Goal: Task Accomplishment & Management: Use online tool/utility

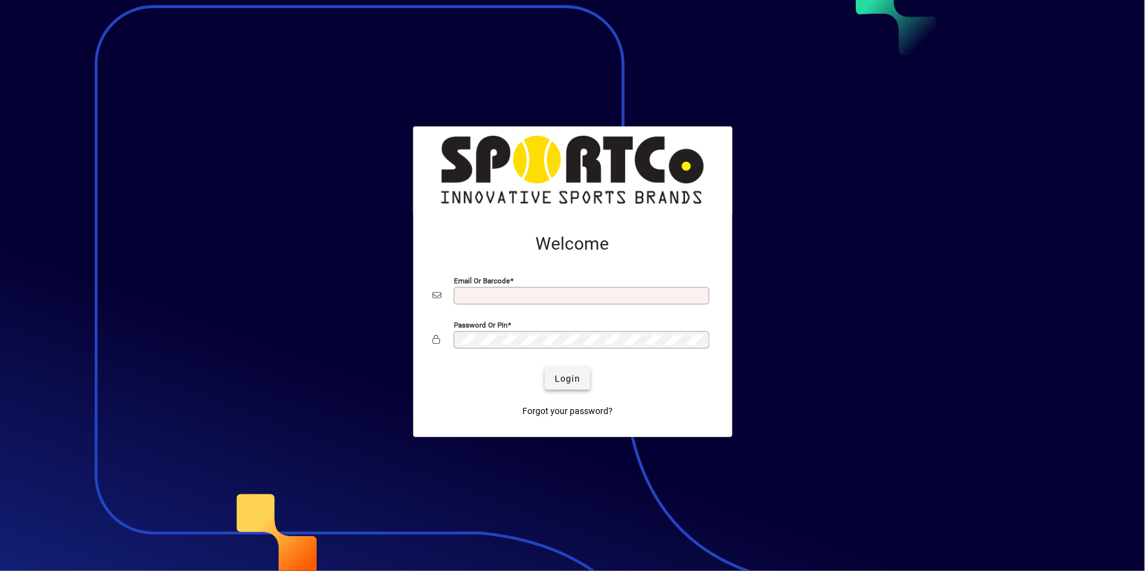
type input "**********"
click at [564, 378] on span "Login" at bounding box center [568, 379] width 26 height 13
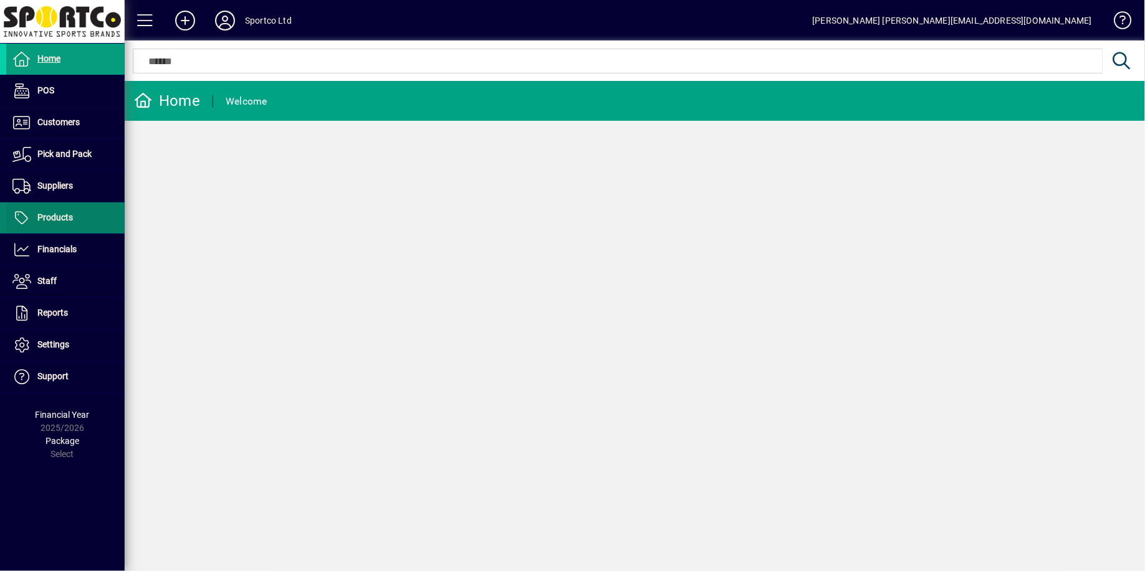
click at [64, 219] on span "Products" at bounding box center [55, 217] width 36 height 10
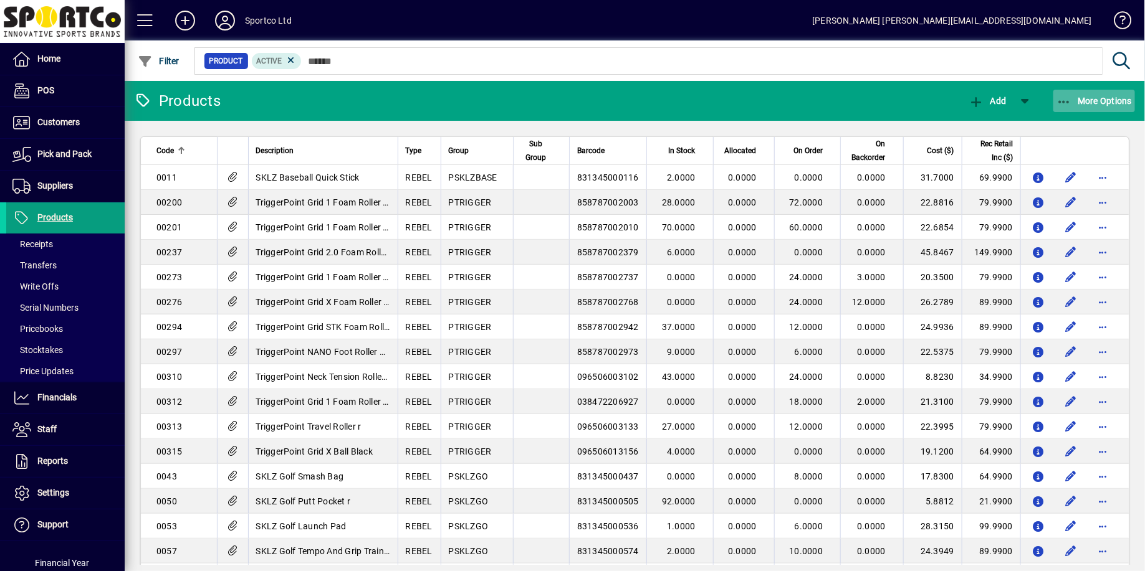
click at [1069, 99] on icon "button" at bounding box center [1064, 102] width 16 height 12
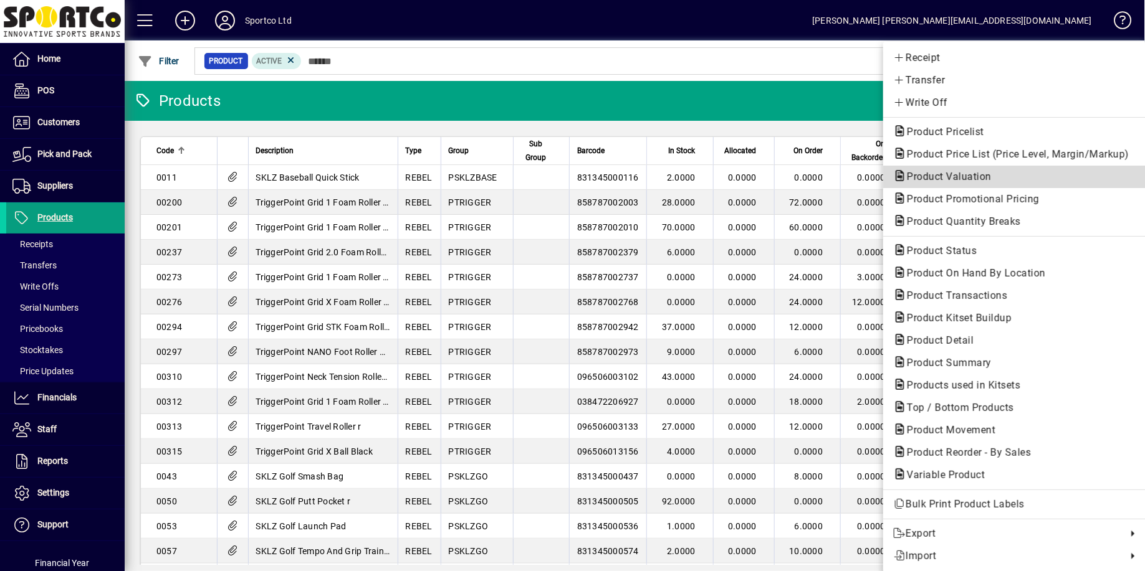
click at [988, 178] on span "Product Valuation" at bounding box center [945, 177] width 105 height 12
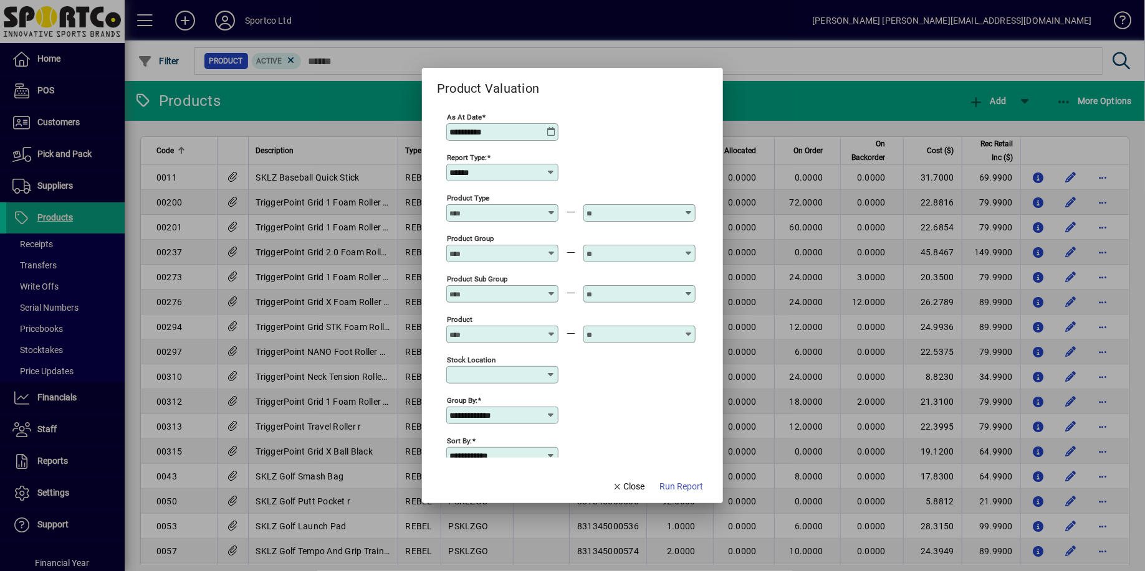
click at [554, 133] on icon at bounding box center [551, 132] width 10 height 10
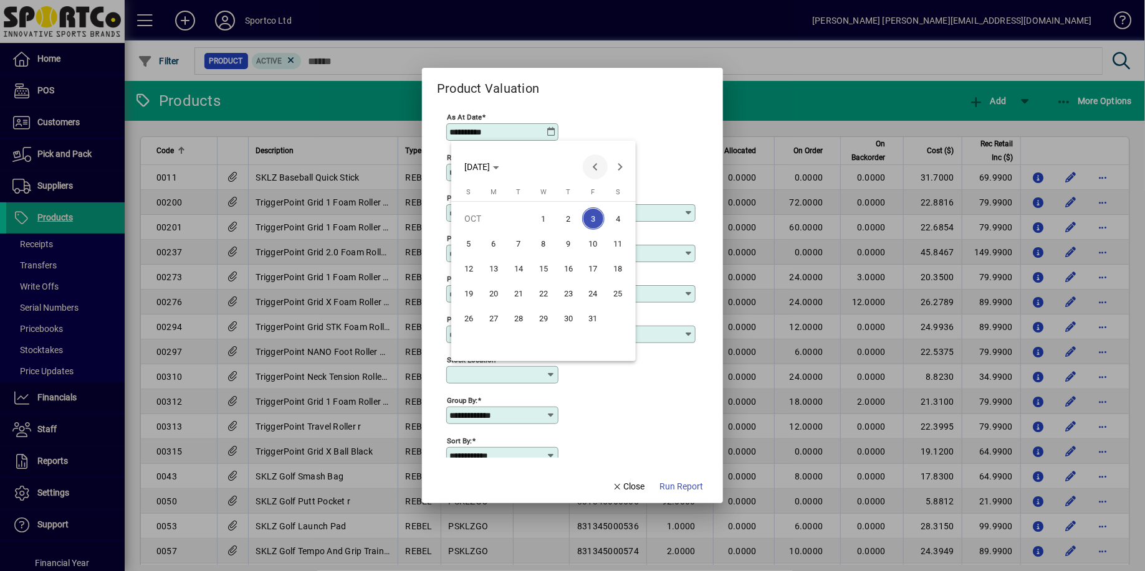
click at [596, 165] on span "Previous month" at bounding box center [595, 167] width 25 height 25
click at [521, 345] on span "30" at bounding box center [518, 343] width 22 height 22
type input "**********"
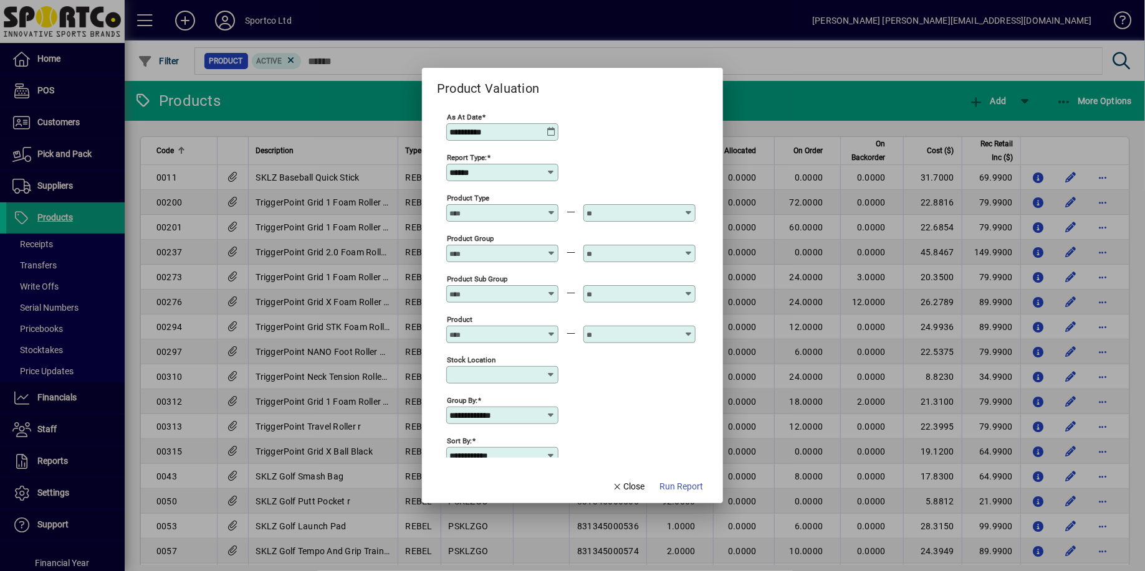
click at [556, 174] on icon at bounding box center [551, 173] width 10 height 10
click at [478, 237] on div "Summary" at bounding box center [480, 235] width 39 height 13
type input "*******"
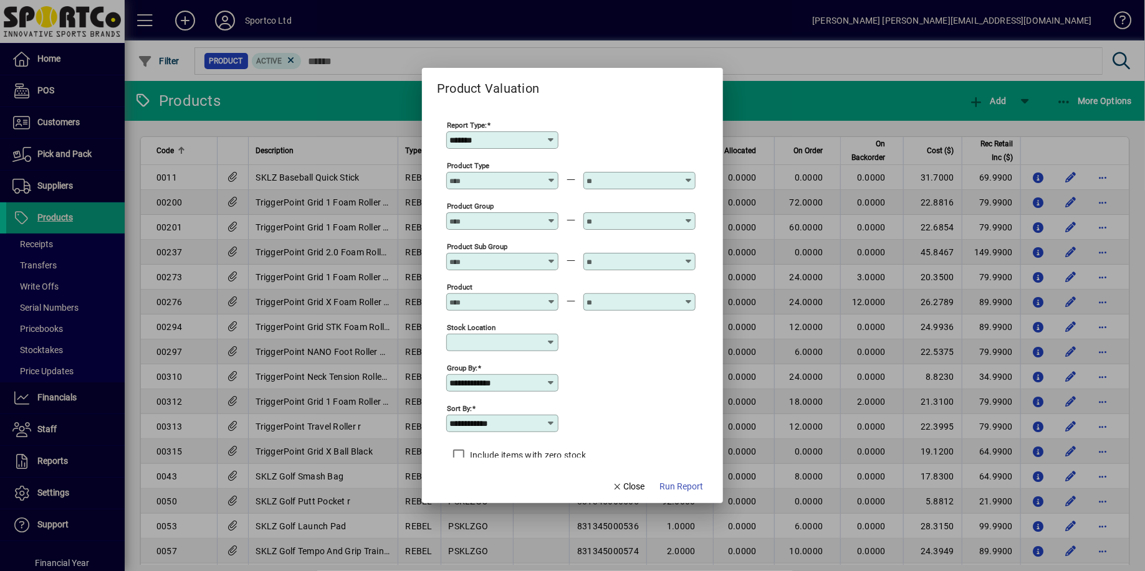
scroll to position [42, 0]
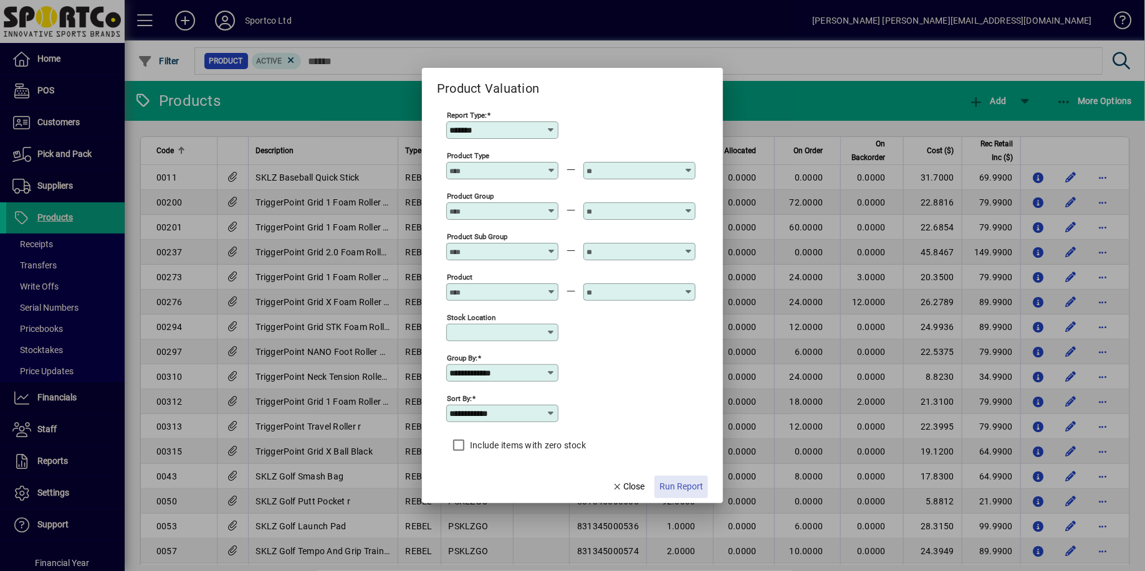
click at [680, 485] on span "Run Report" at bounding box center [681, 486] width 44 height 13
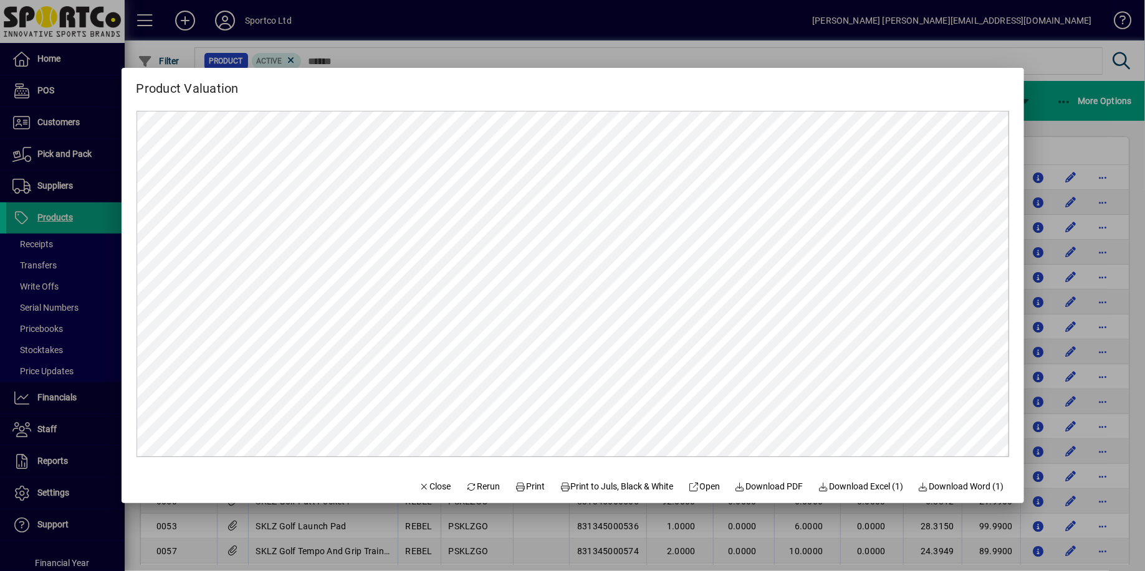
scroll to position [0, 0]
click at [515, 489] on span "Print" at bounding box center [530, 486] width 30 height 13
click at [419, 488] on icon "button" at bounding box center [424, 487] width 11 height 9
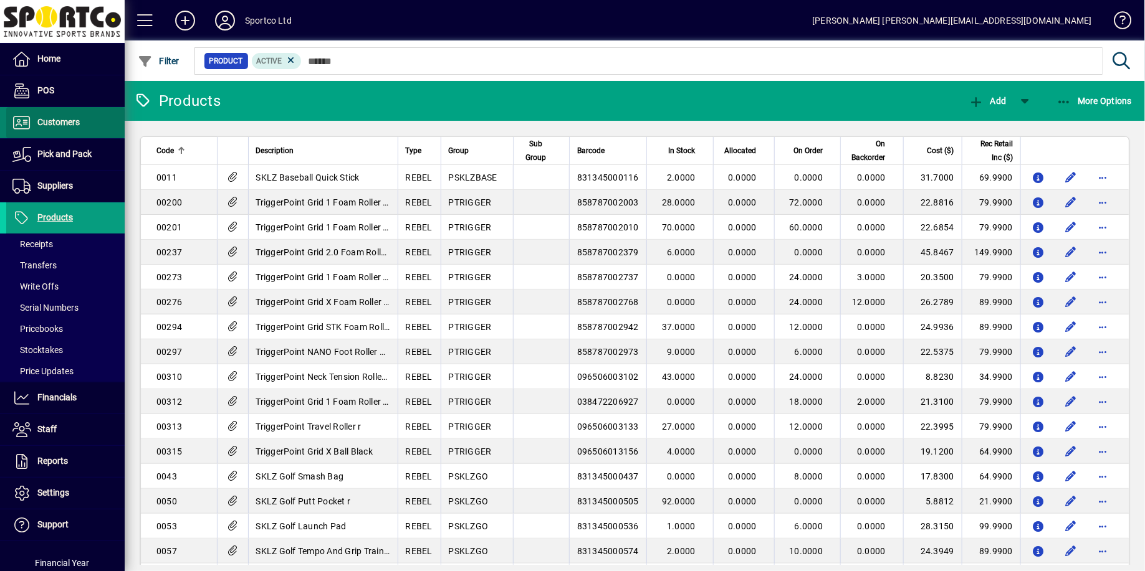
click at [64, 125] on span "Customers" at bounding box center [58, 122] width 42 height 10
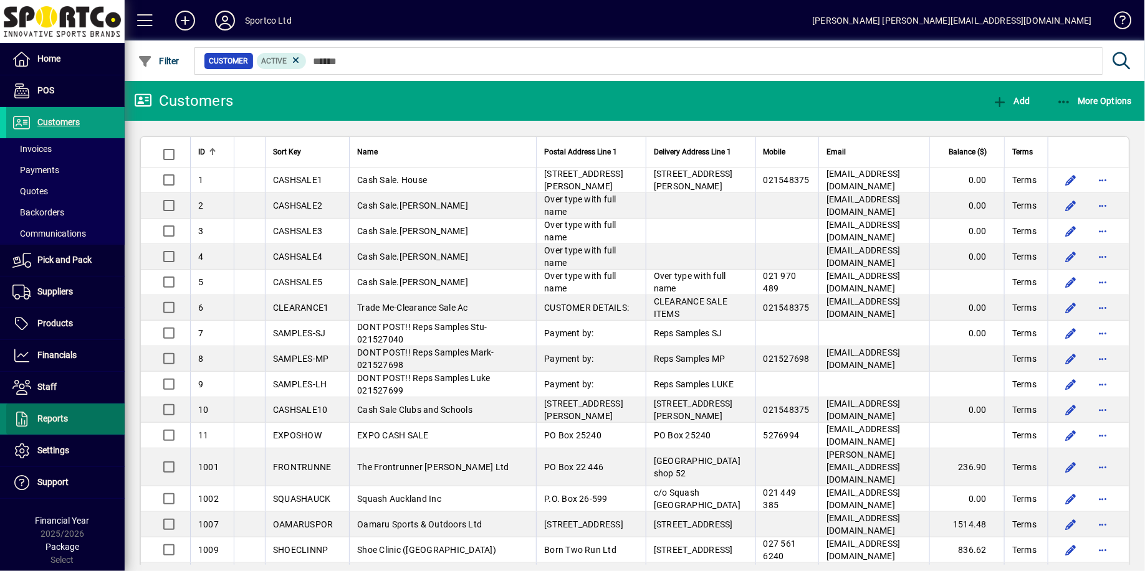
click at [29, 415] on icon at bounding box center [21, 419] width 19 height 15
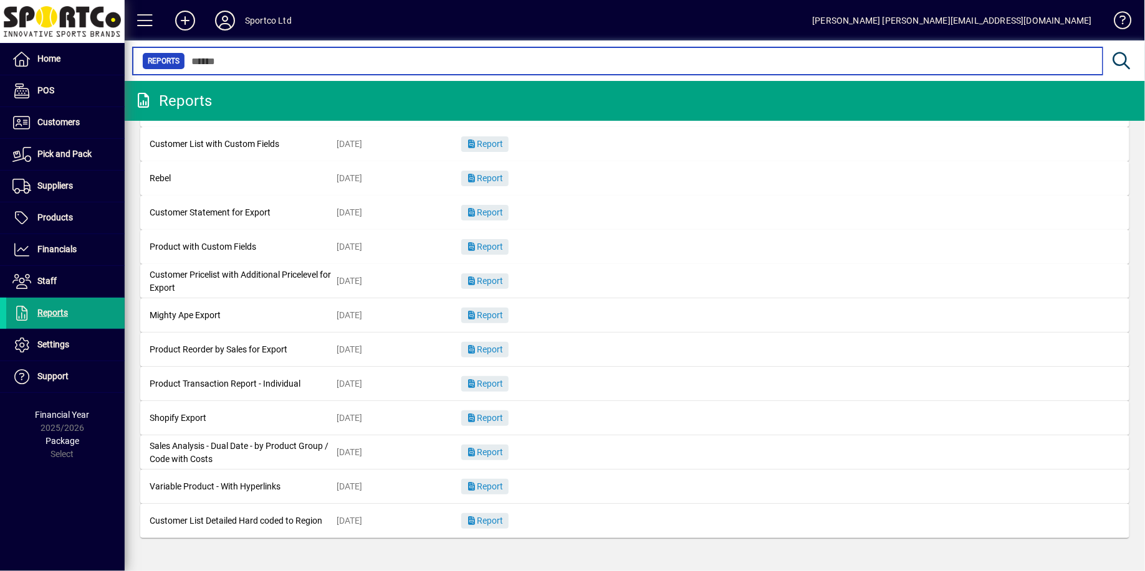
scroll to position [102, 0]
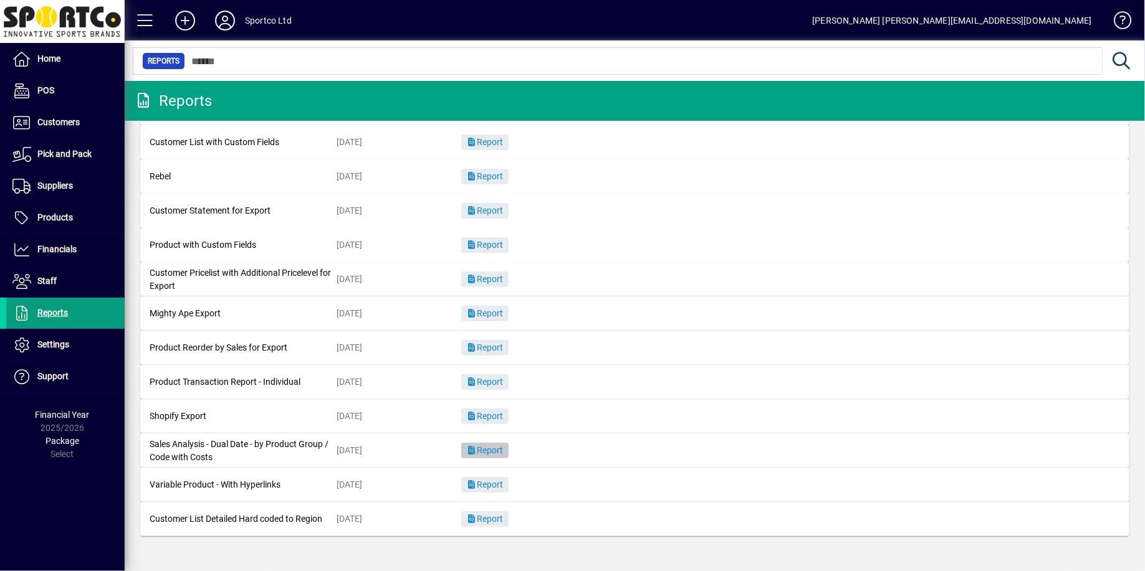
click at [487, 452] on span "Report" at bounding box center [484, 451] width 37 height 10
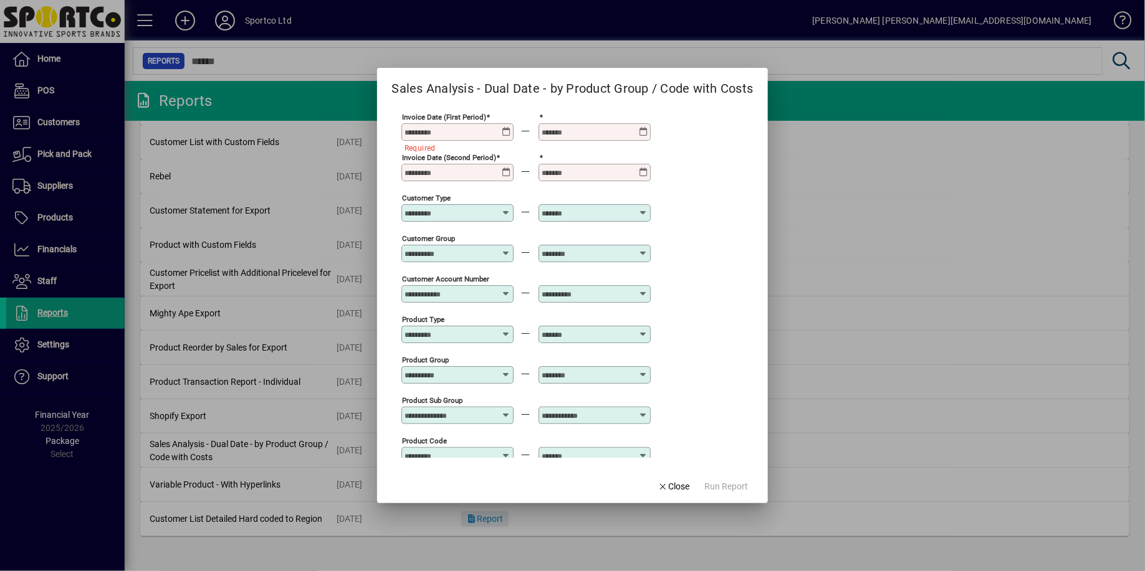
click at [505, 127] on icon at bounding box center [506, 127] width 9 height 0
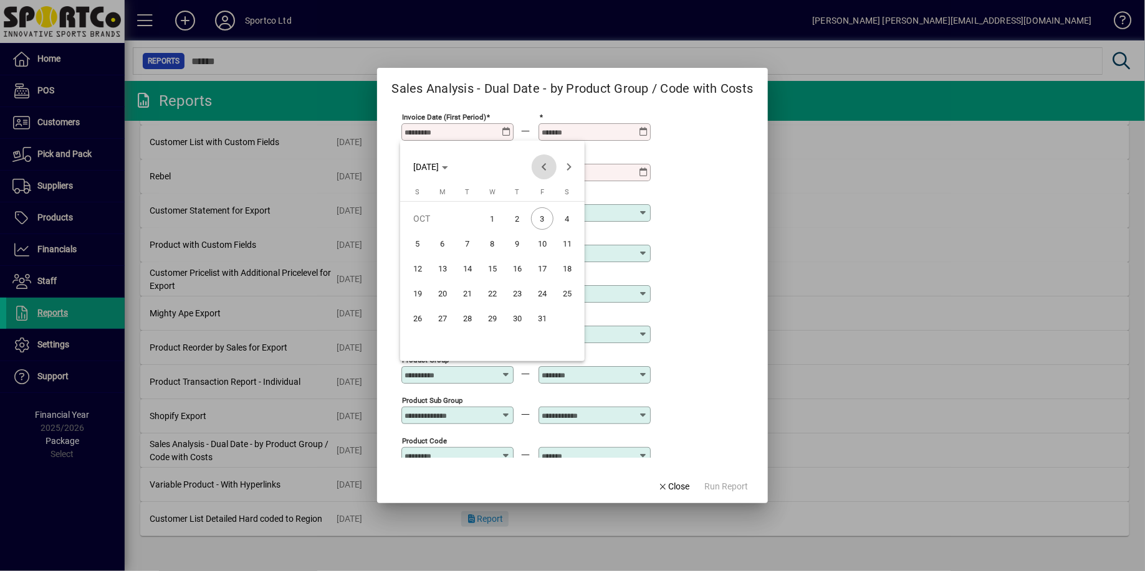
click at [547, 166] on span "Previous month" at bounding box center [543, 167] width 25 height 25
click at [446, 242] on span "1" at bounding box center [442, 243] width 22 height 22
type input "**********"
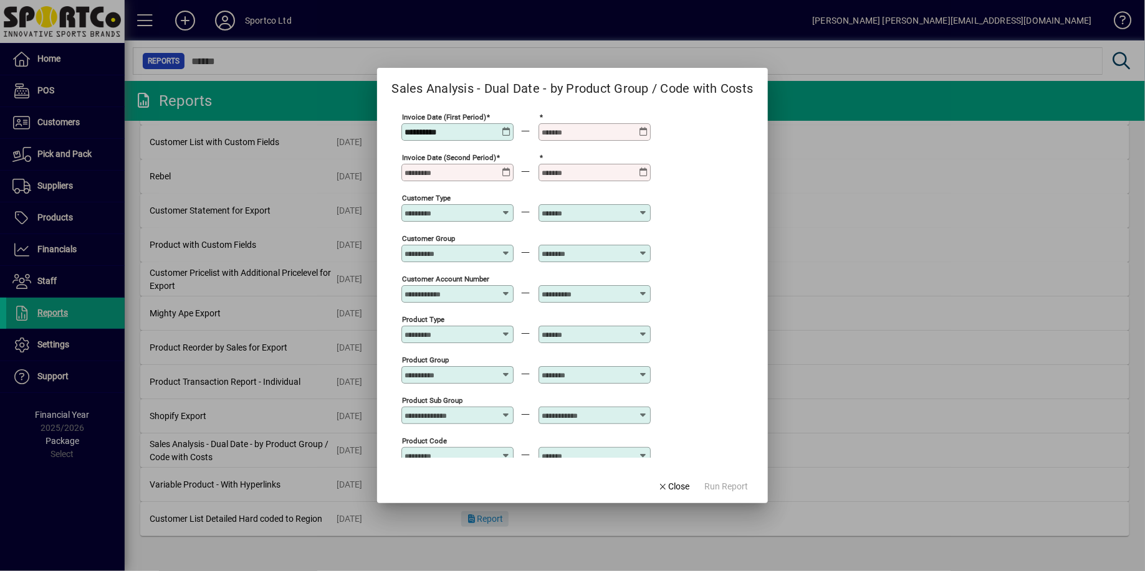
click at [644, 127] on icon at bounding box center [643, 127] width 9 height 0
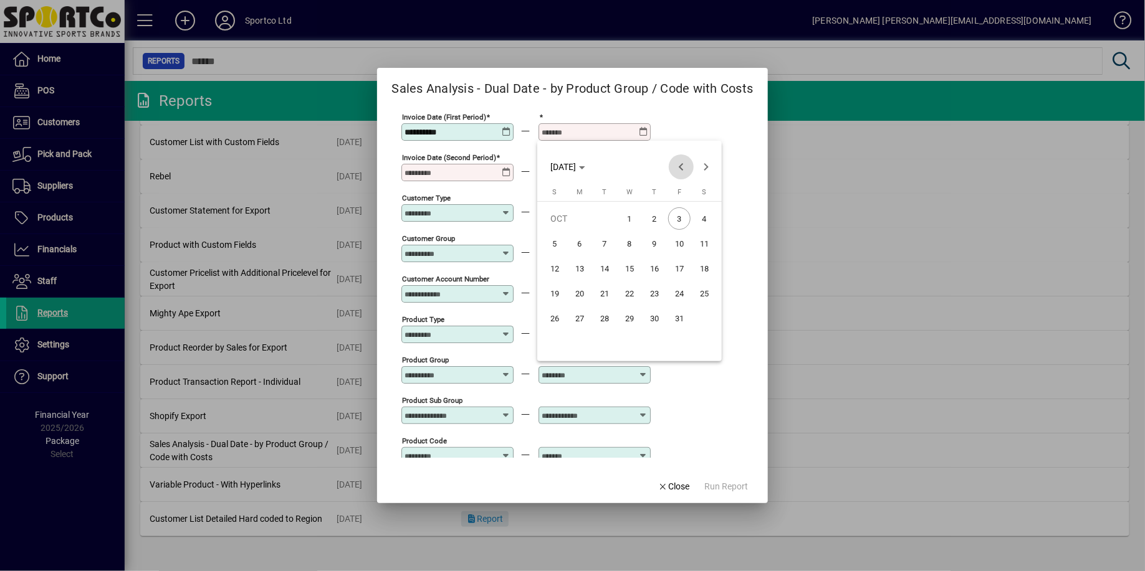
click at [680, 164] on span "Previous month" at bounding box center [681, 167] width 25 height 25
click at [608, 343] on span "30" at bounding box center [604, 343] width 22 height 22
type input "**********"
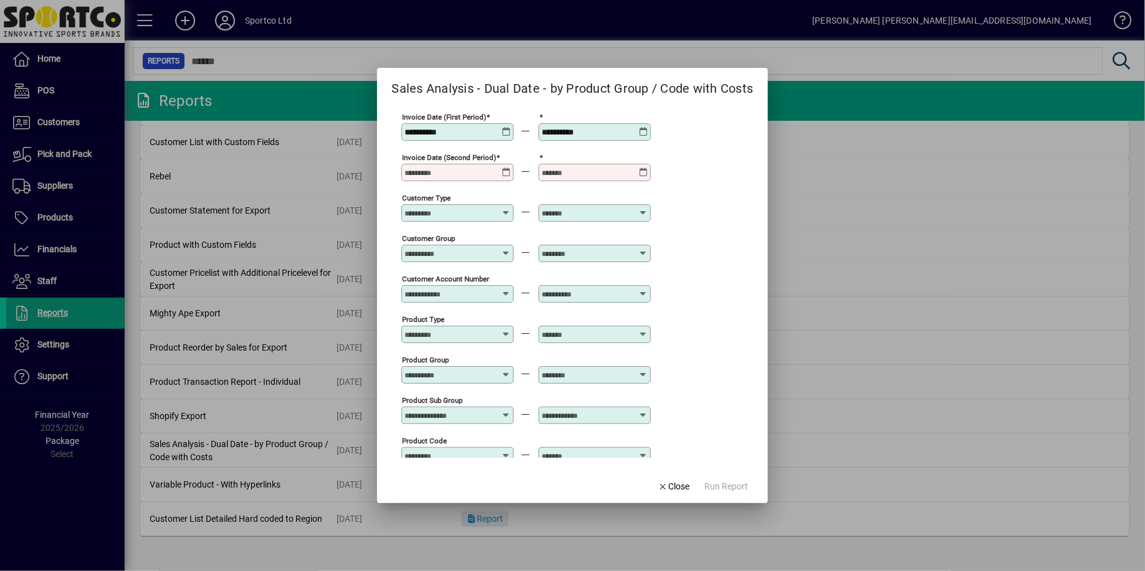
click at [506, 168] on icon at bounding box center [506, 168] width 9 height 0
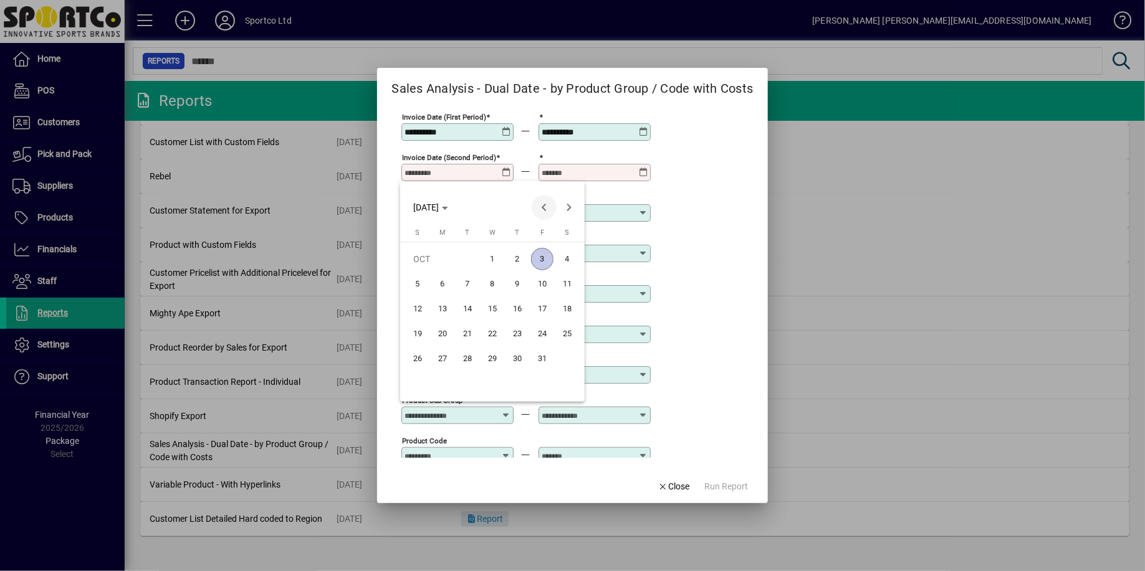
click at [545, 209] on span "Previous month" at bounding box center [543, 207] width 25 height 25
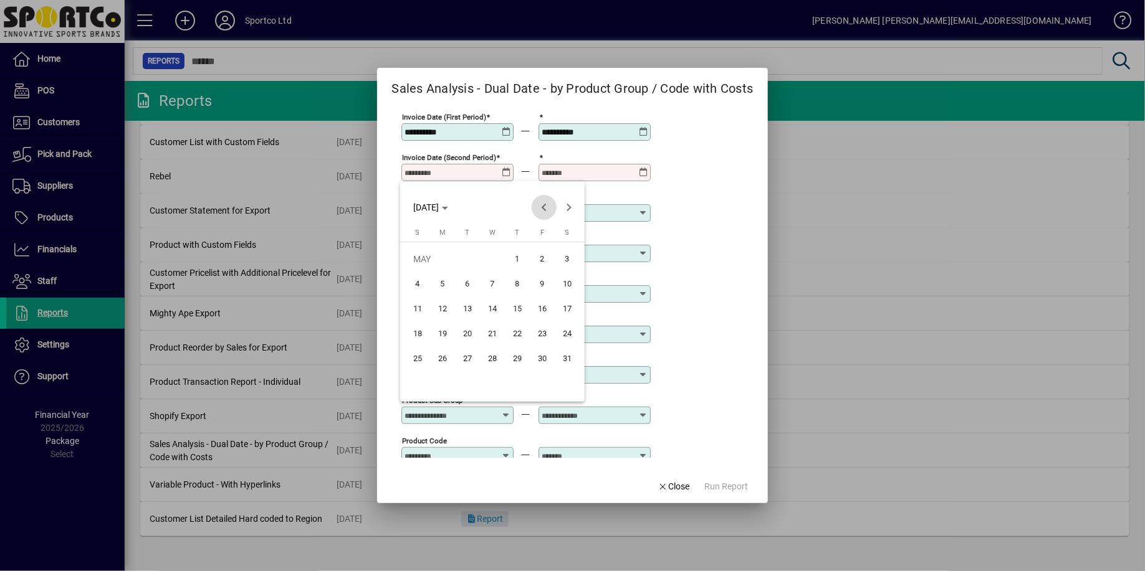
click at [545, 209] on span "Previous month" at bounding box center [543, 207] width 25 height 25
click at [468, 284] on span "1" at bounding box center [467, 284] width 22 height 22
type input "**********"
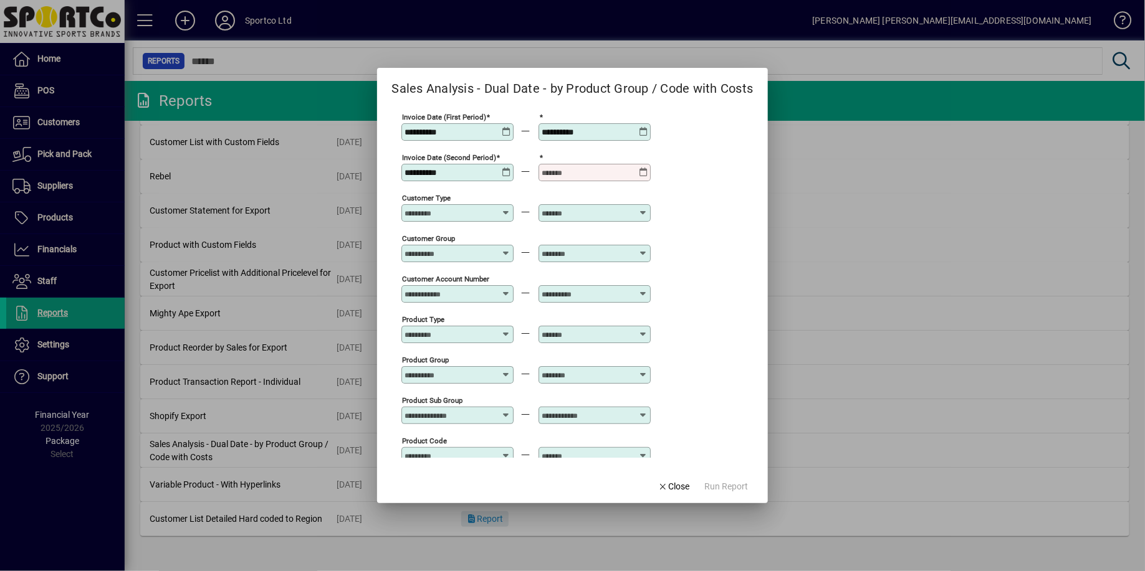
click at [642, 168] on icon at bounding box center [643, 168] width 9 height 0
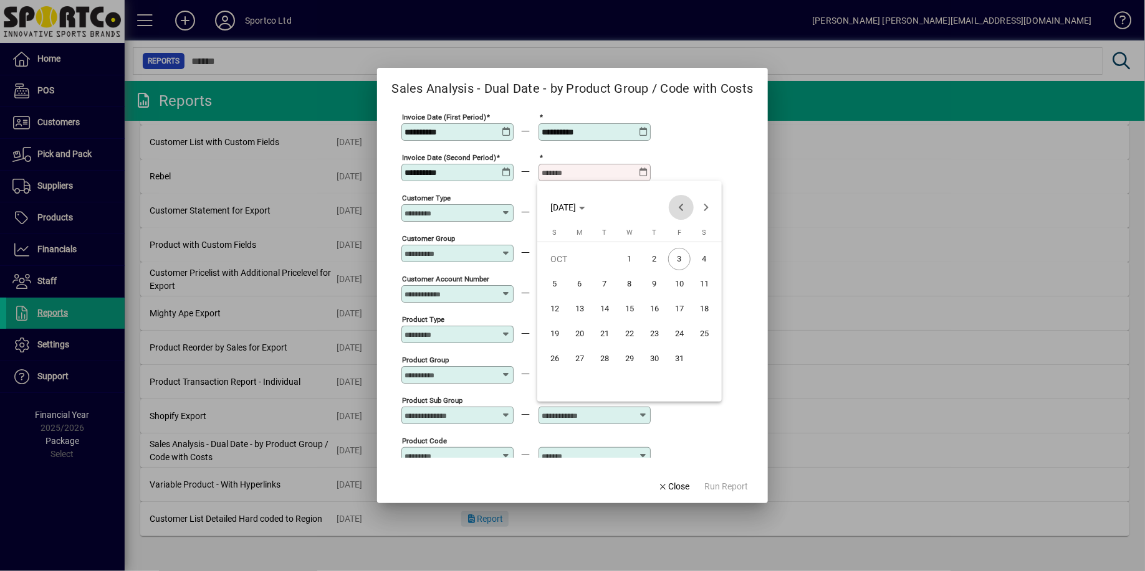
click at [682, 209] on span "Previous month" at bounding box center [681, 207] width 25 height 25
click at [603, 387] on span "30" at bounding box center [604, 384] width 22 height 22
type input "**********"
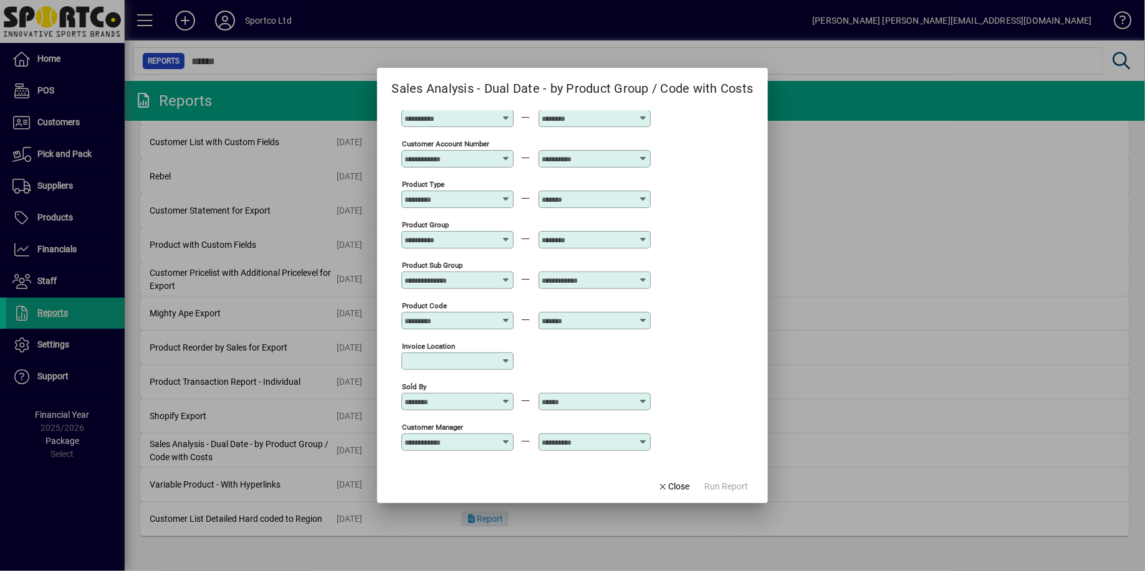
scroll to position [137, 0]
click at [508, 233] on icon at bounding box center [506, 233] width 9 height 0
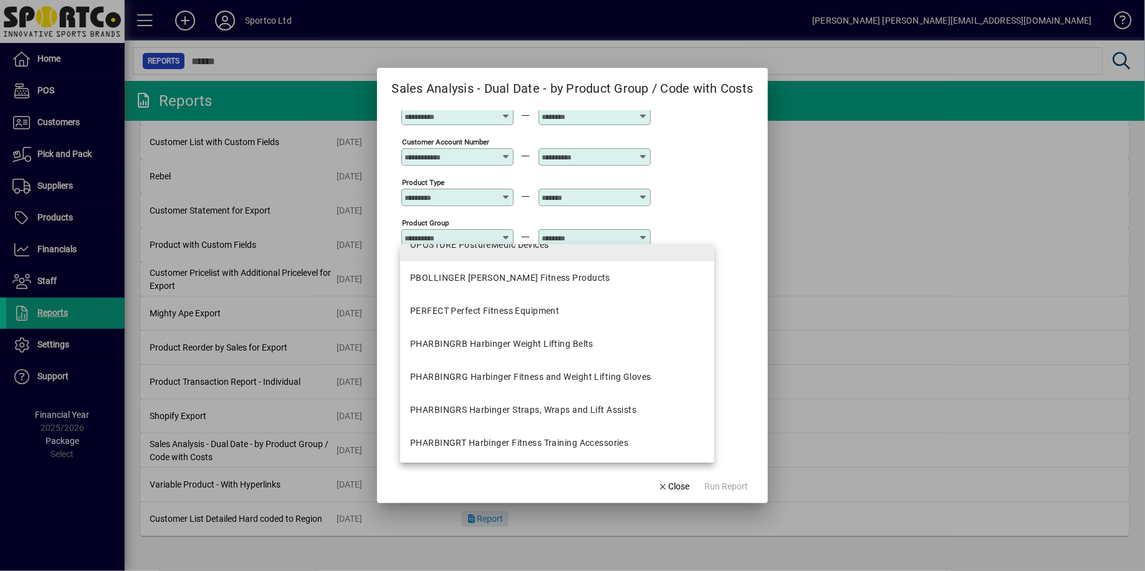
scroll to position [880, 0]
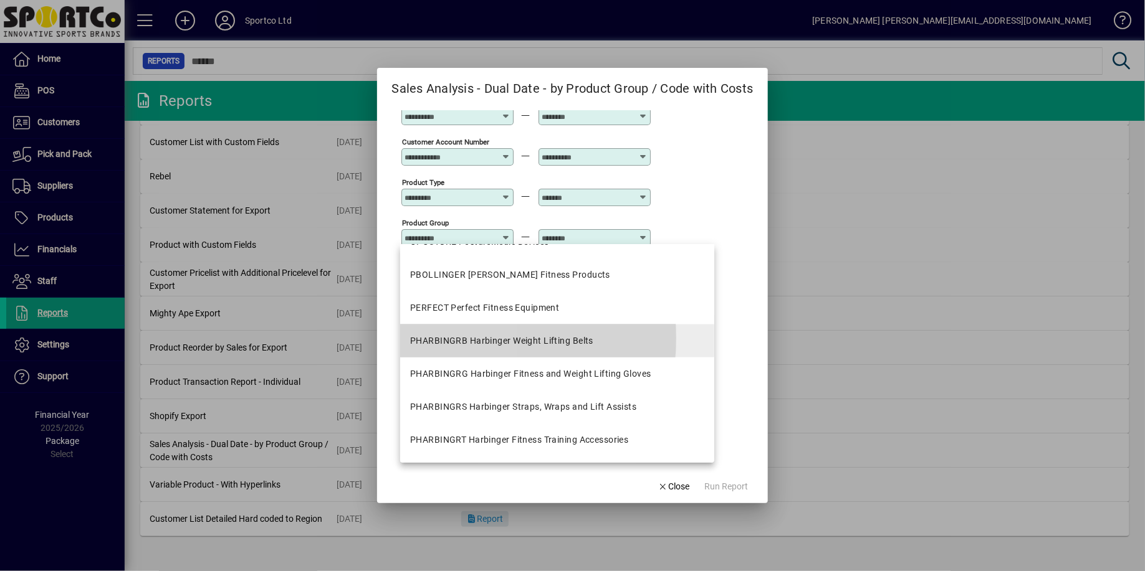
click at [438, 338] on div "PHARBINGRB Harbinger Weight Lifting Belts" at bounding box center [501, 341] width 183 height 13
type input "**********"
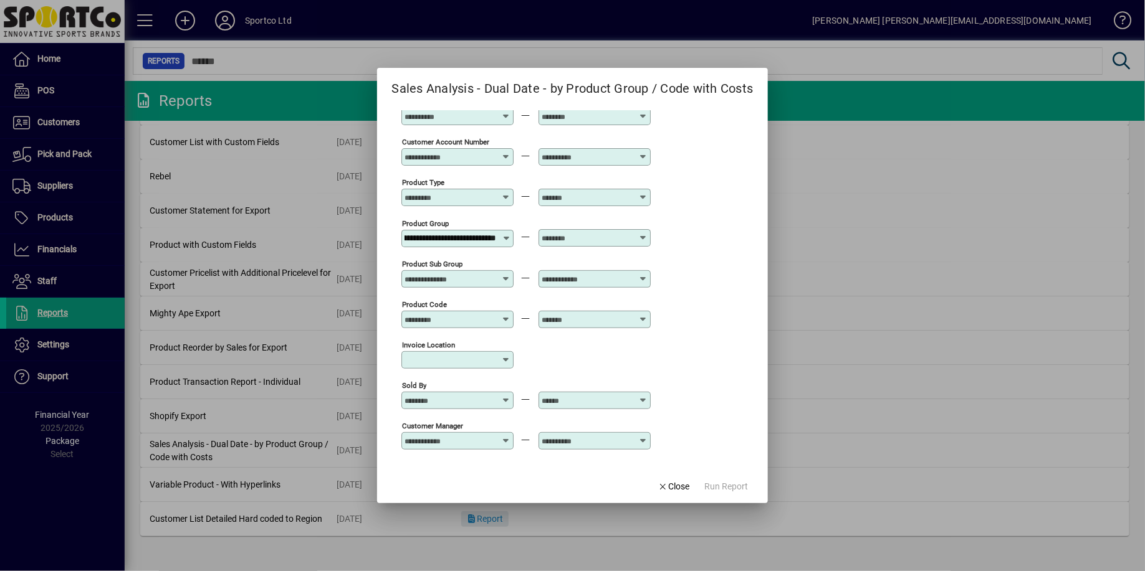
scroll to position [0, 0]
click at [643, 233] on icon at bounding box center [643, 233] width 9 height 0
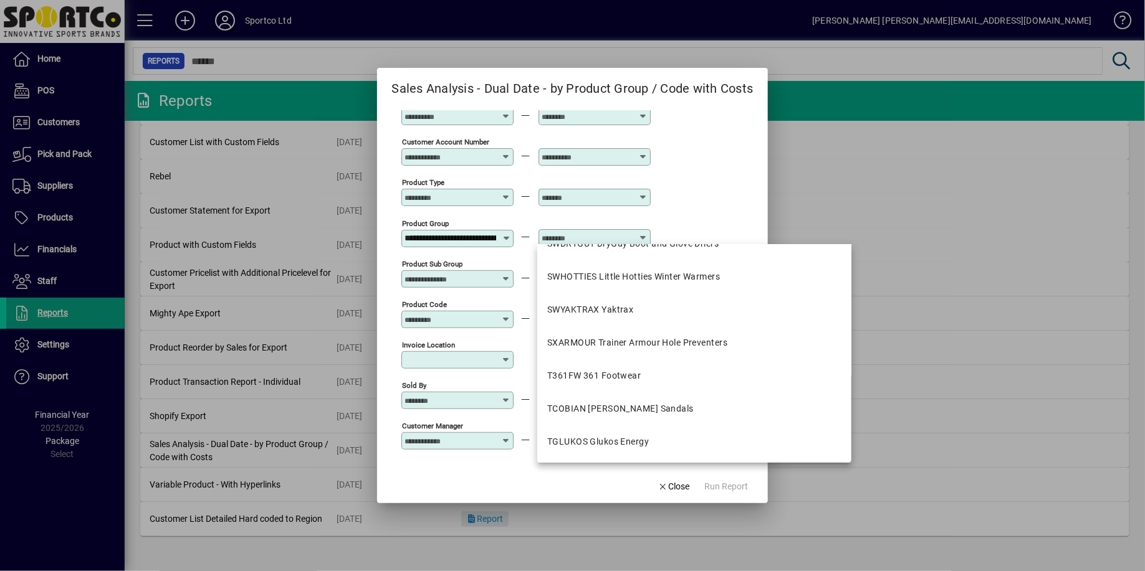
scroll to position [1770, 0]
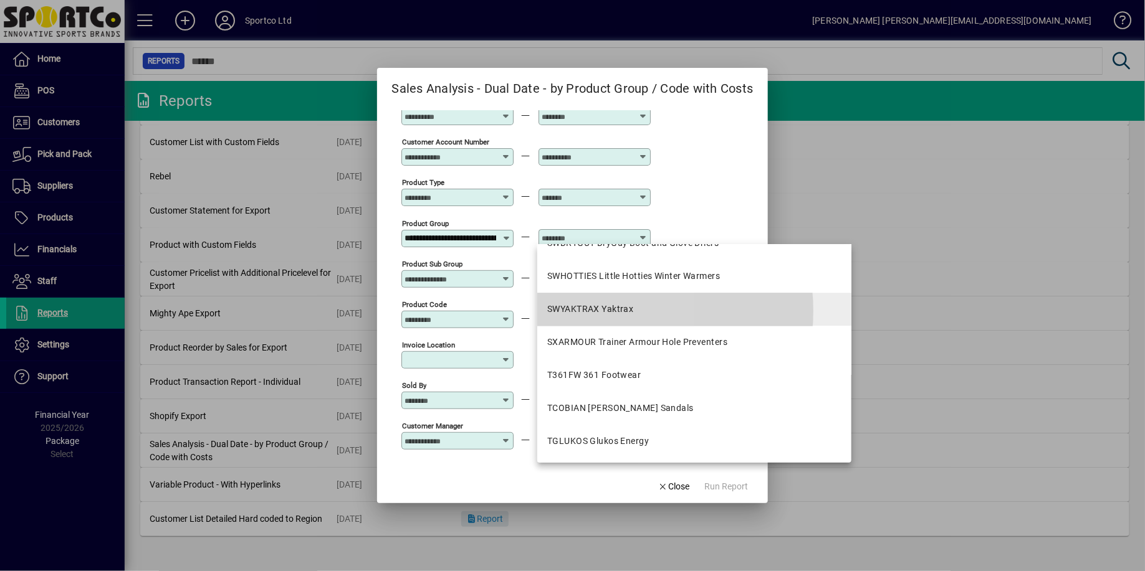
click at [595, 311] on div "SWYAKTRAX Yaktrax" at bounding box center [590, 309] width 86 height 13
type input "**********"
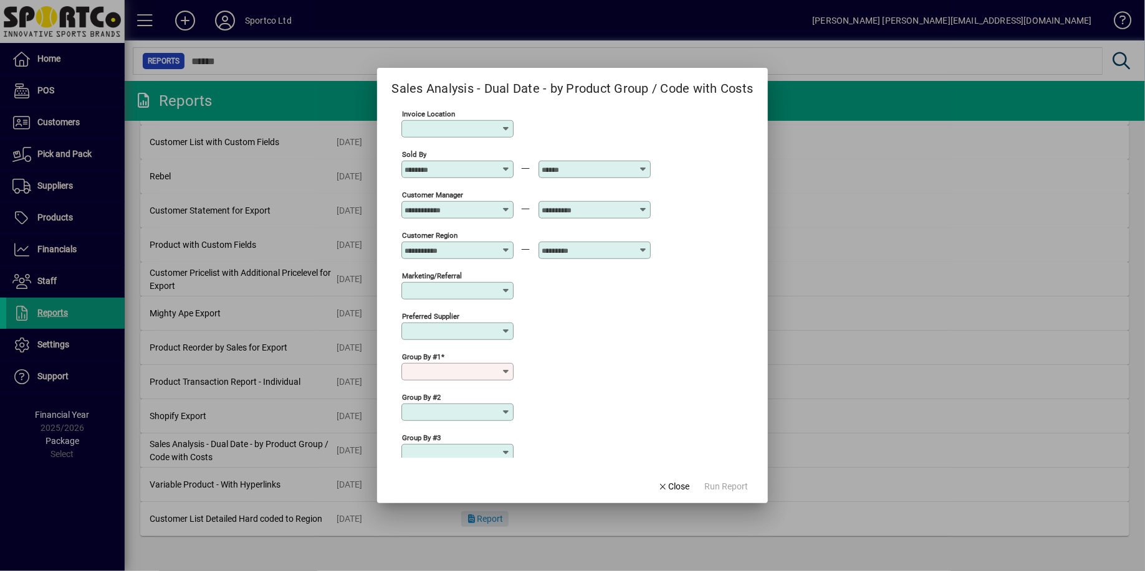
scroll to position [379, 0]
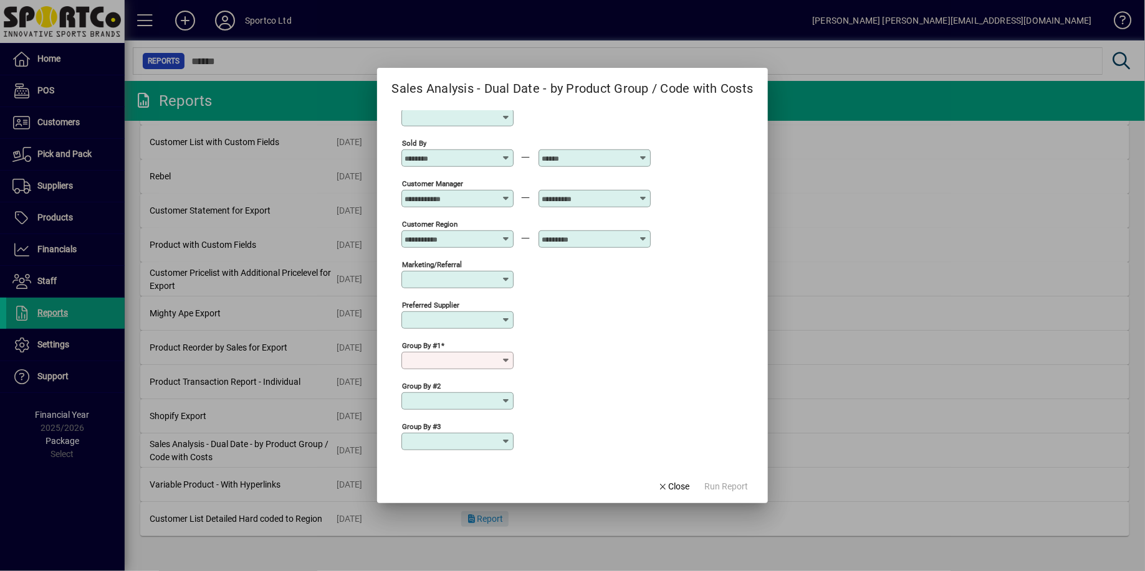
click at [506, 357] on icon at bounding box center [506, 361] width 10 height 10
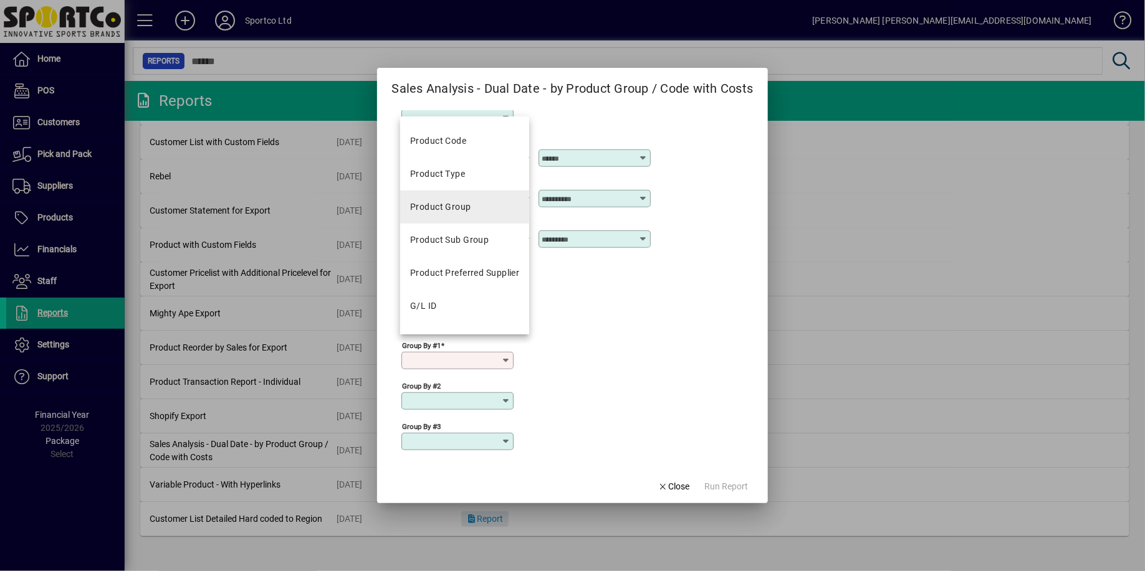
scroll to position [362, 0]
click at [437, 207] on div "Product Group" at bounding box center [440, 205] width 61 height 13
type input "**********"
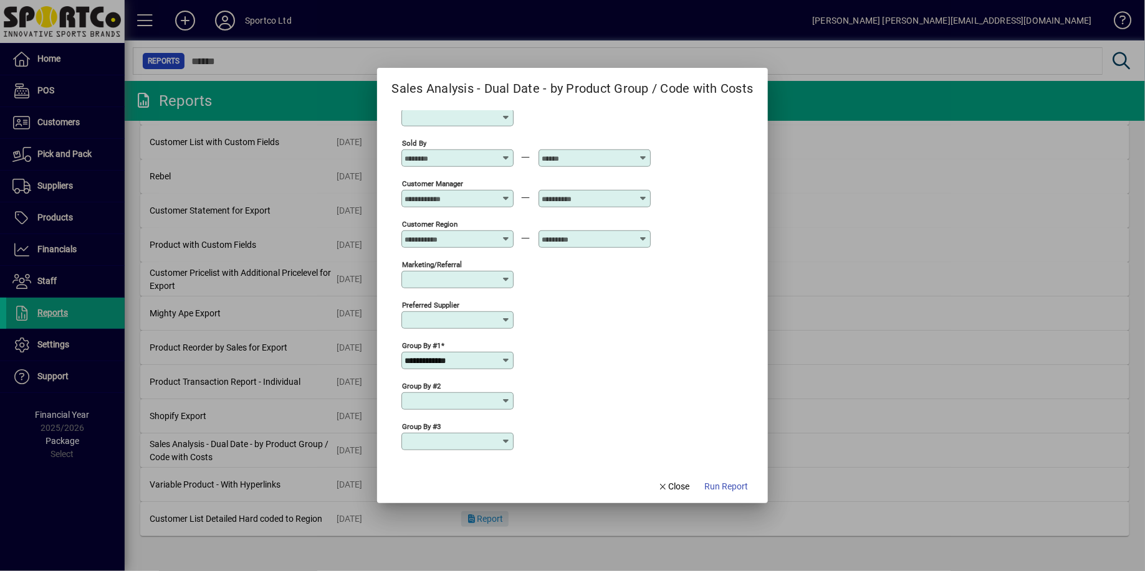
click at [505, 396] on icon at bounding box center [506, 401] width 10 height 10
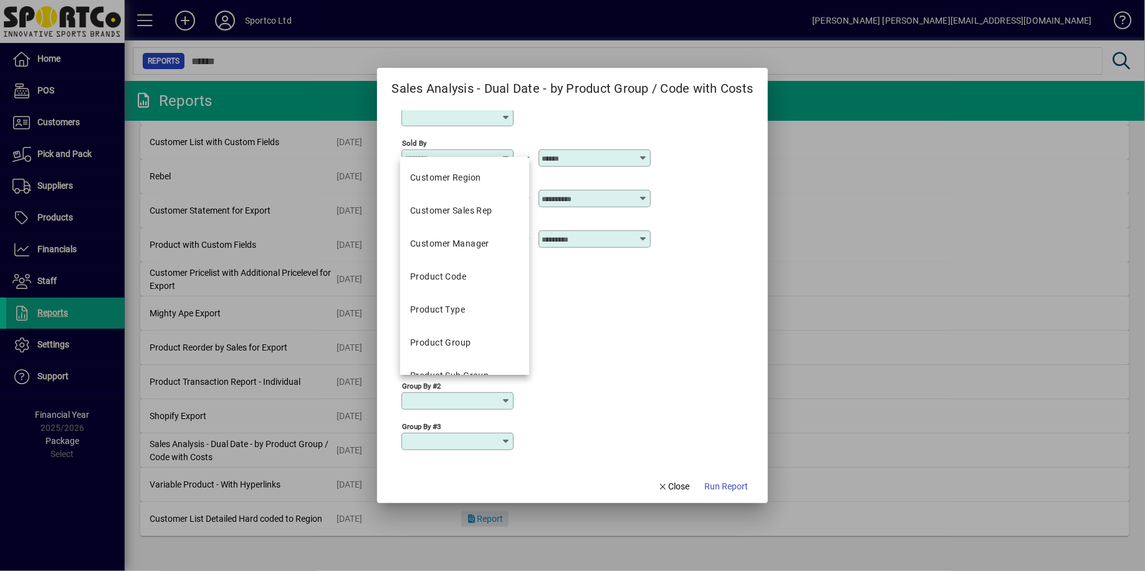
scroll to position [309, 0]
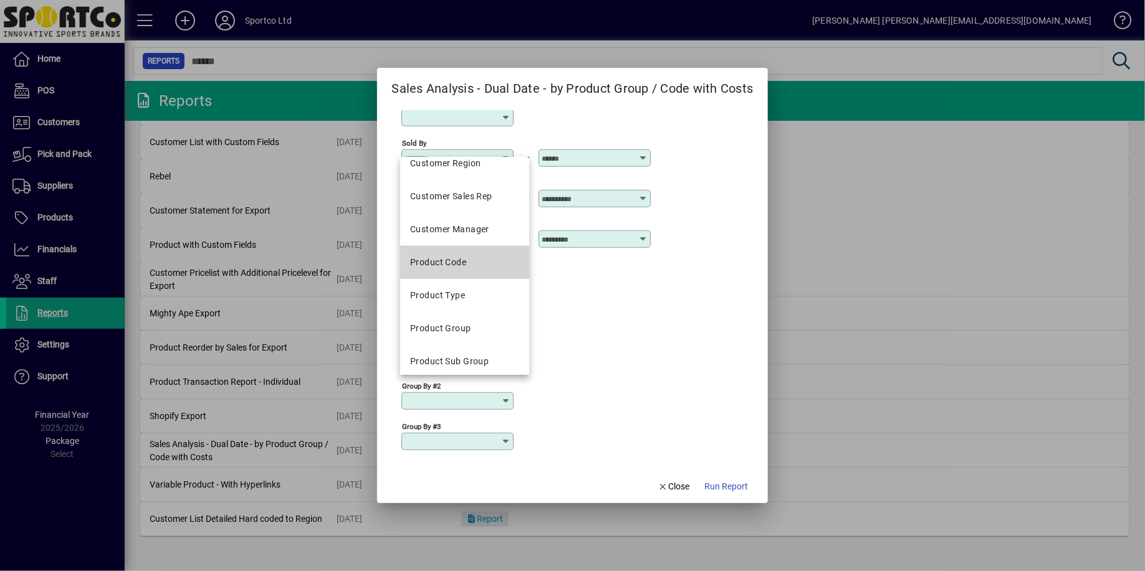
click at [441, 259] on div "Product Code" at bounding box center [438, 262] width 56 height 13
type input "**********"
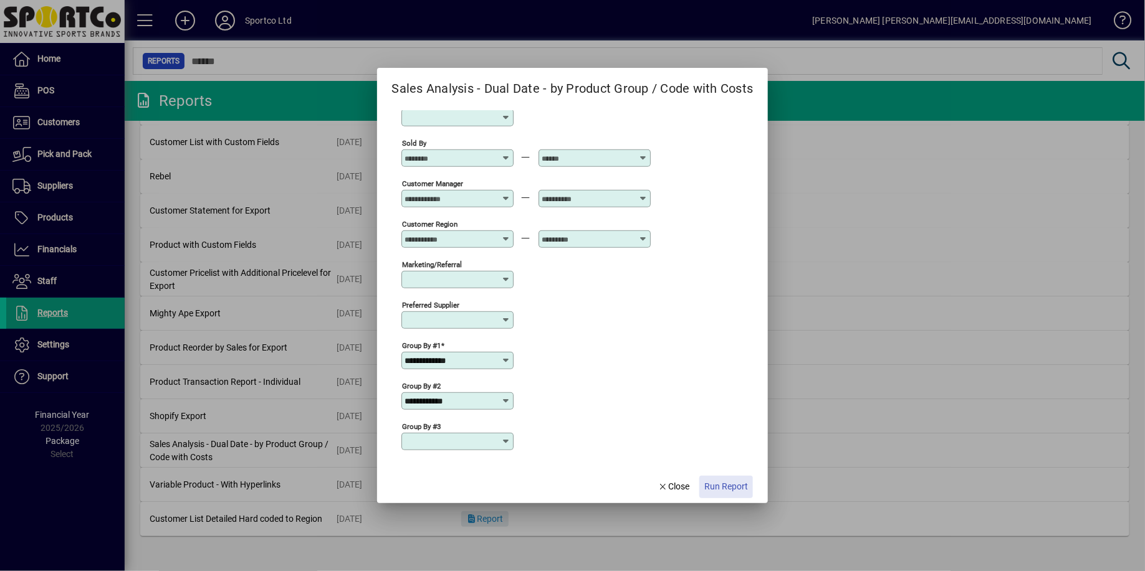
click at [744, 489] on span "Run Report" at bounding box center [726, 486] width 44 height 13
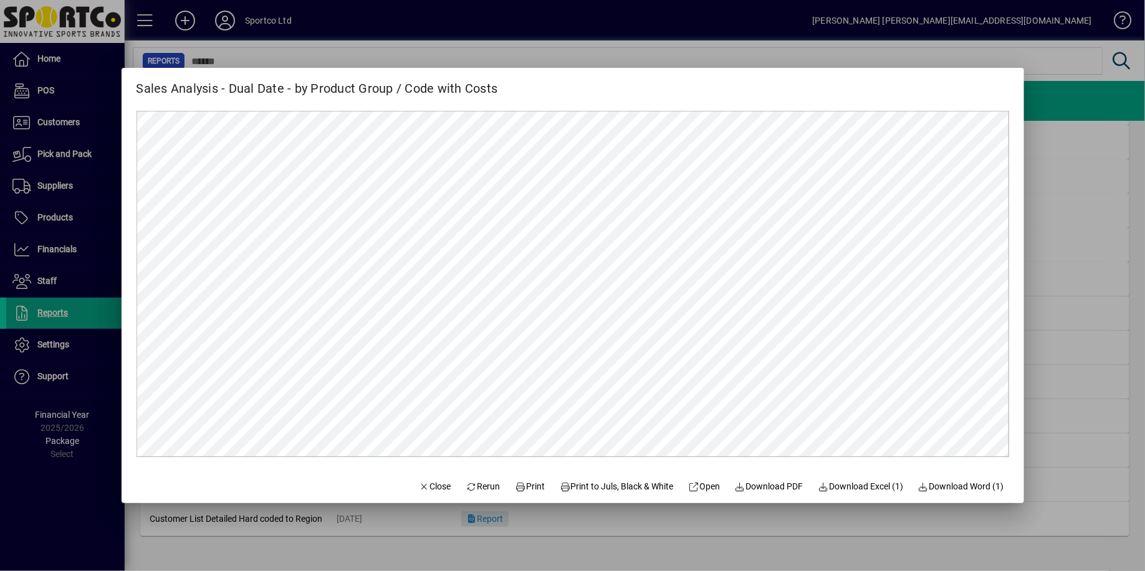
scroll to position [0, 0]
click at [870, 489] on span "Download Excel (1)" at bounding box center [860, 486] width 85 height 13
click at [419, 488] on icon "button" at bounding box center [424, 487] width 11 height 9
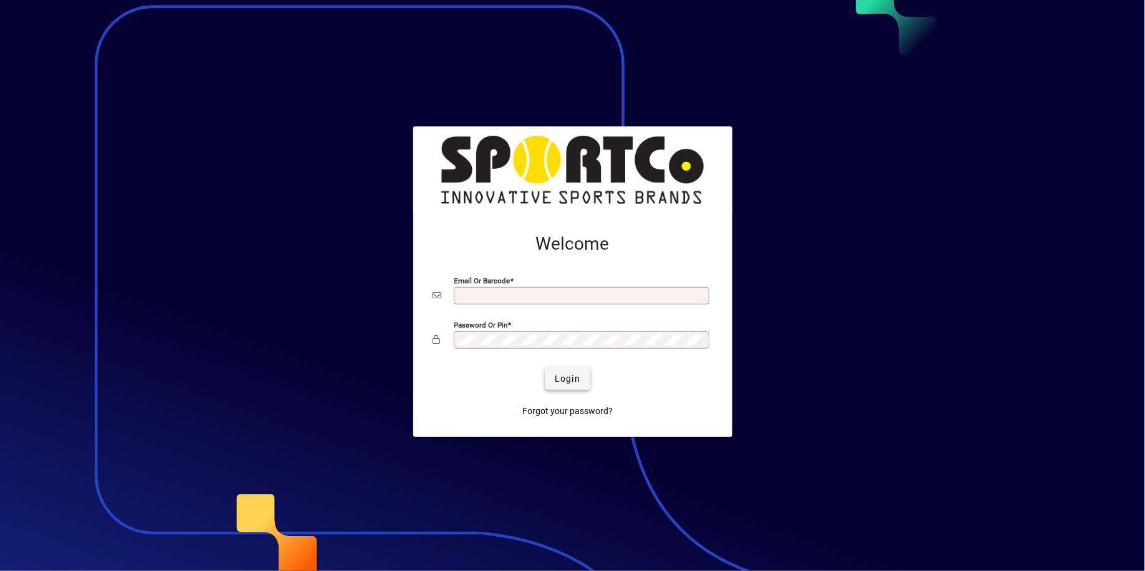
type input "**********"
click at [568, 379] on span "Login" at bounding box center [568, 379] width 26 height 13
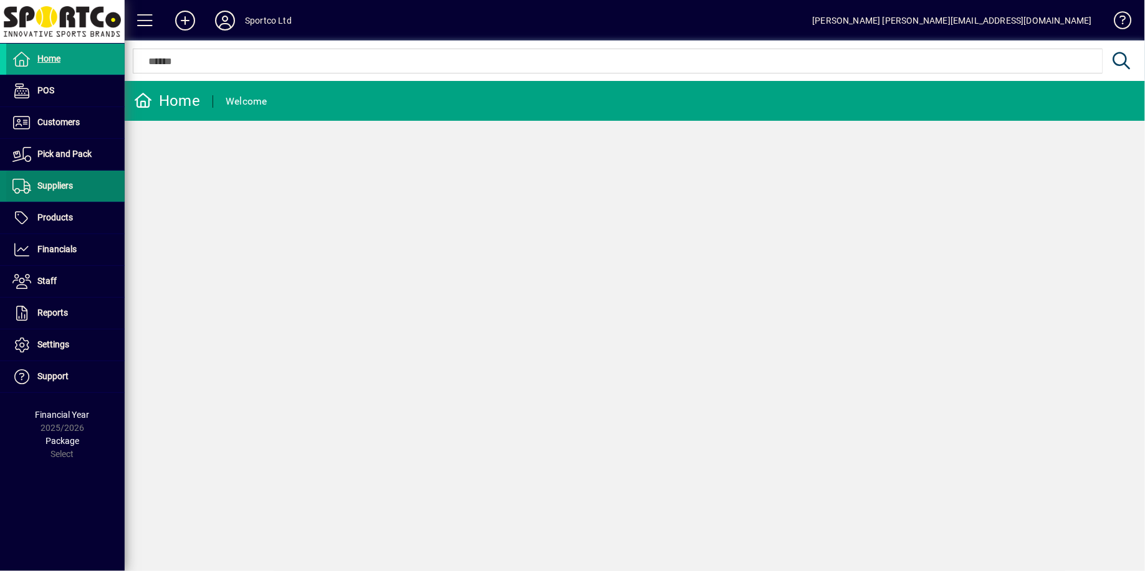
click at [58, 184] on span "Suppliers" at bounding box center [55, 186] width 36 height 10
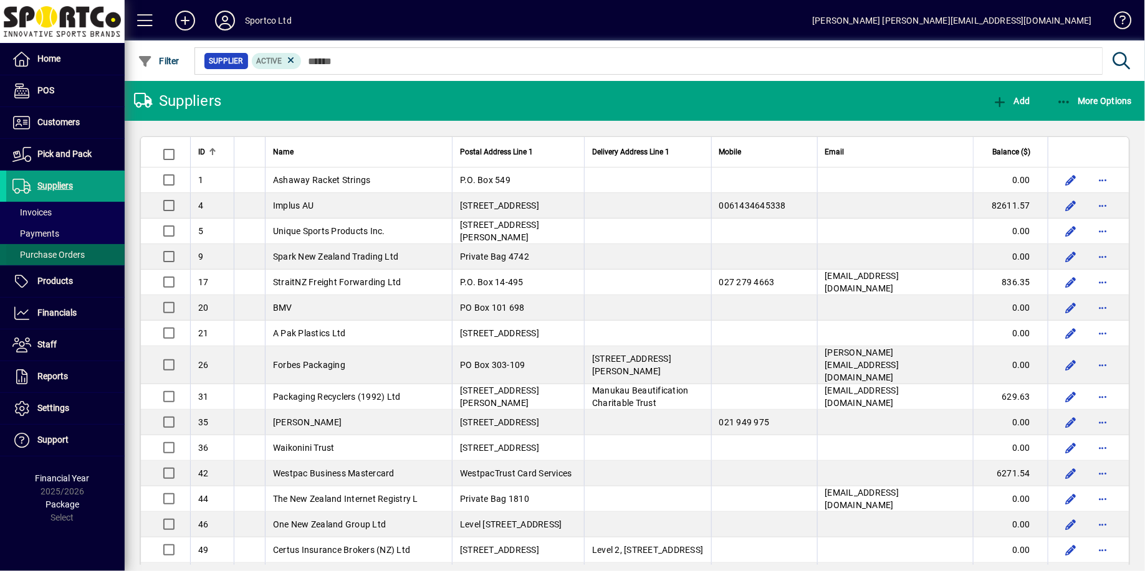
click at [67, 254] on span "Purchase Orders" at bounding box center [48, 255] width 72 height 10
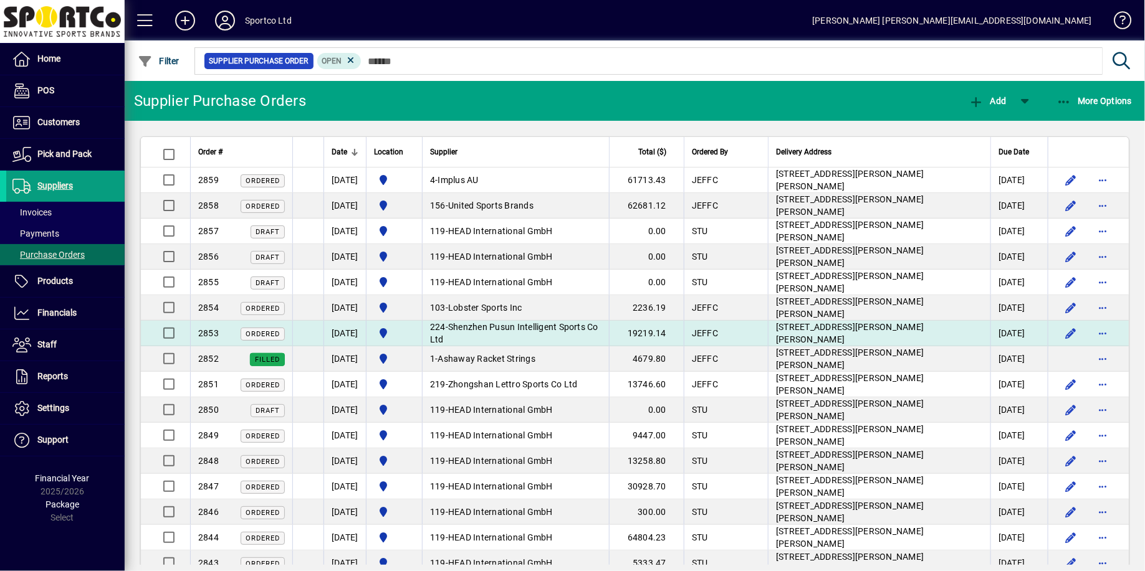
click at [474, 338] on span "Shenzhen Pusun Intelligent Sports Co Ltd" at bounding box center [514, 333] width 168 height 22
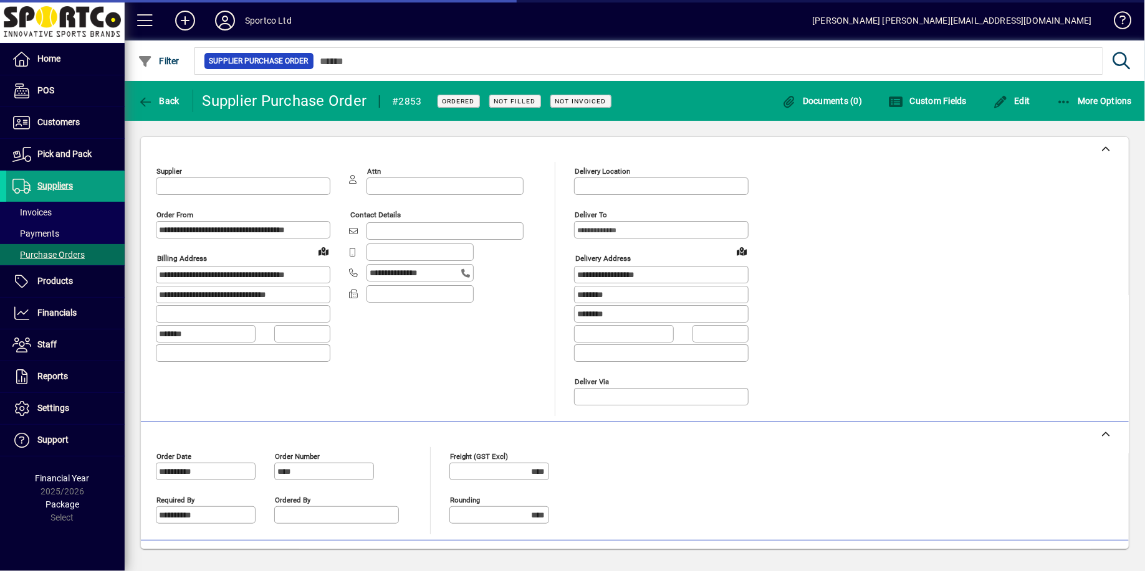
type input "*****"
type input "**********"
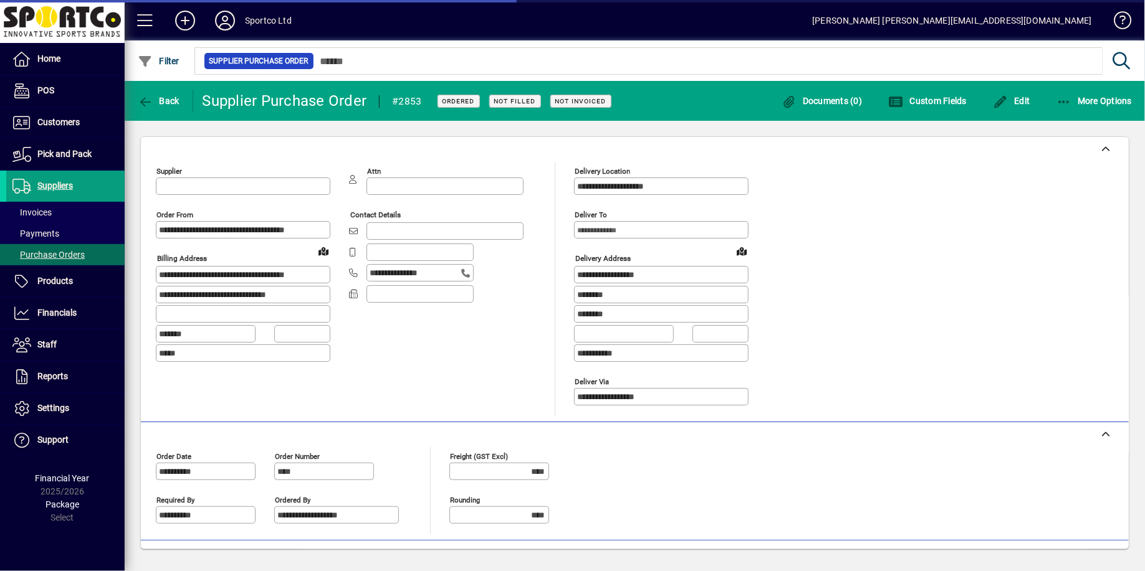
type input "**********"
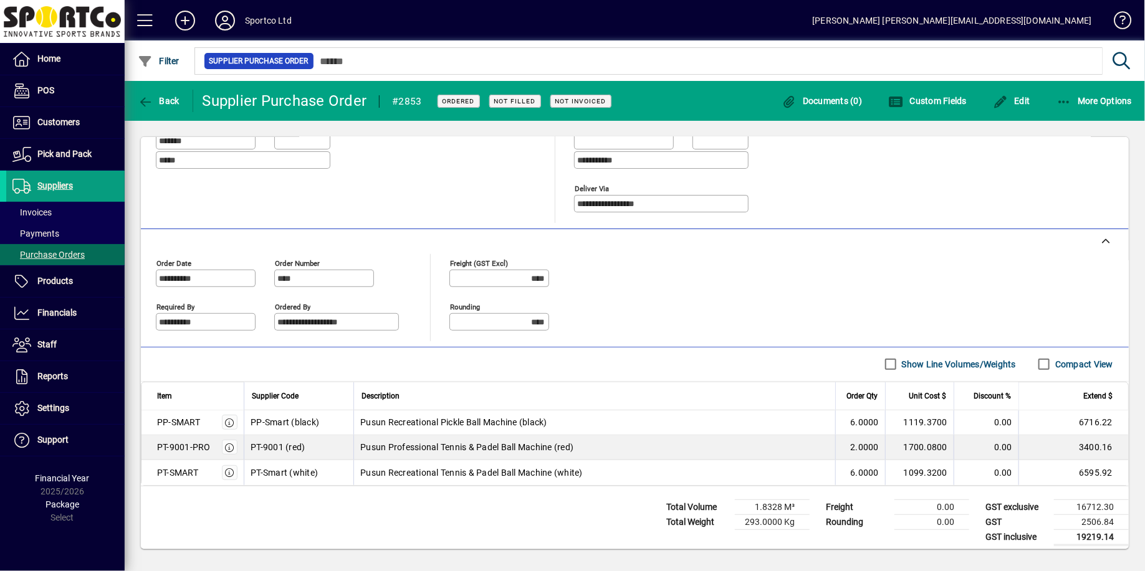
scroll to position [191, 0]
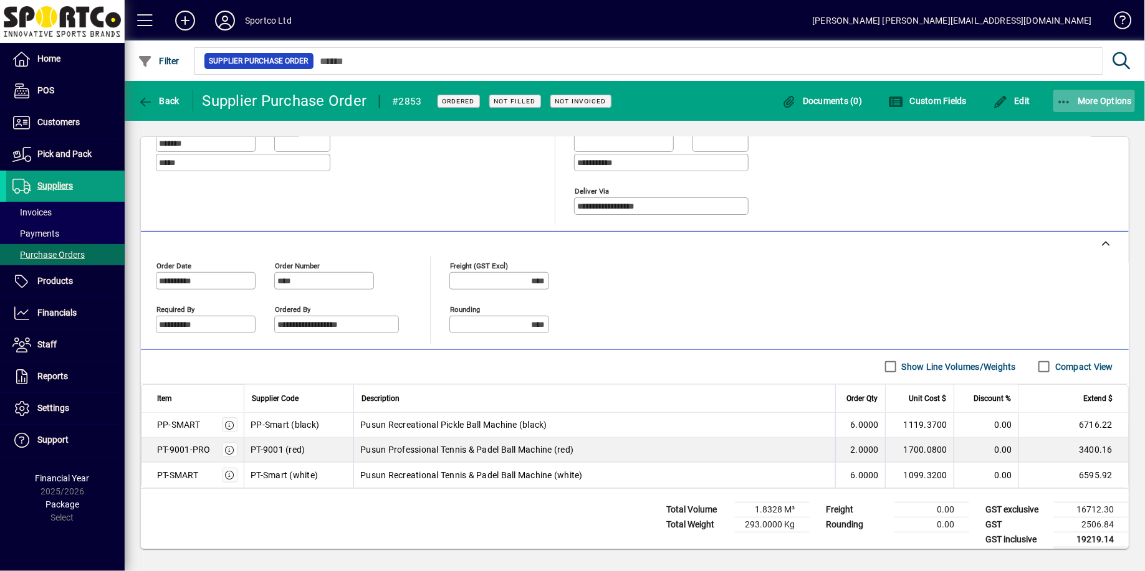
click at [1068, 97] on icon "button" at bounding box center [1064, 102] width 16 height 12
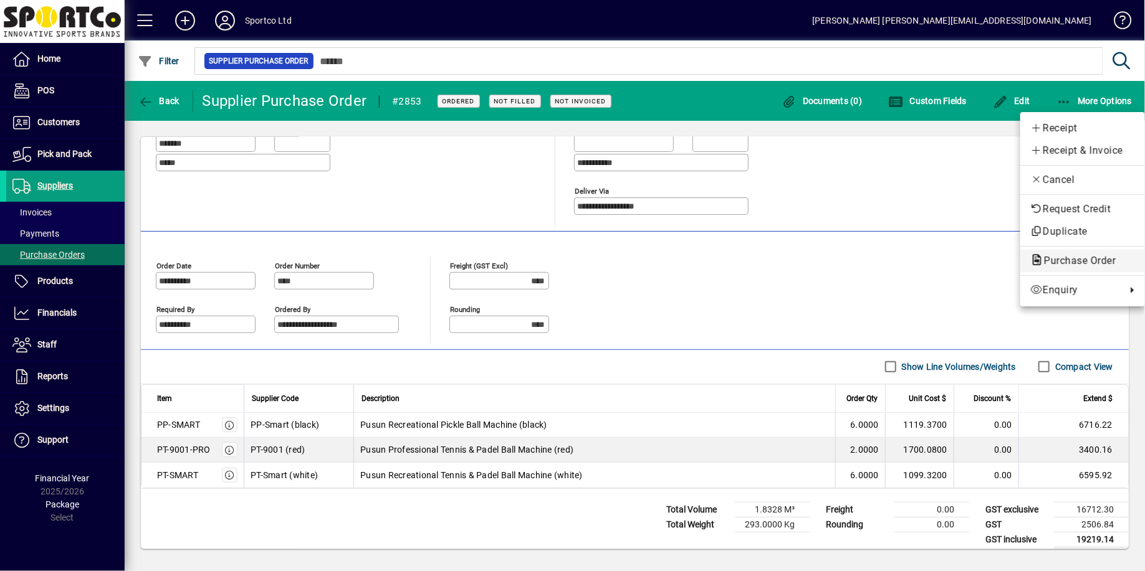
click at [1044, 261] on span "Purchase Order" at bounding box center [1076, 261] width 92 height 12
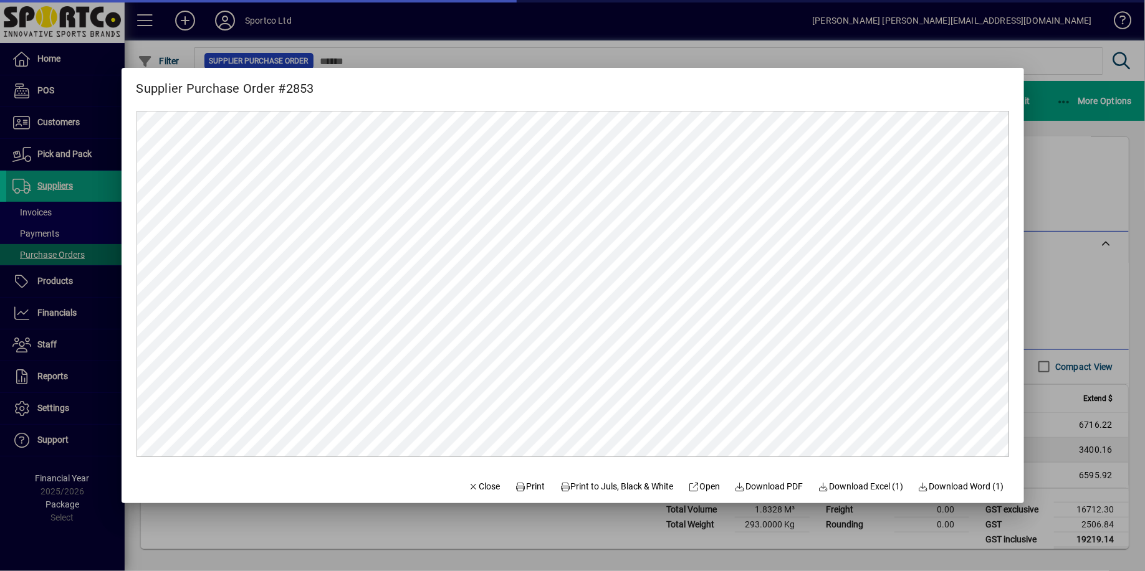
scroll to position [0, 0]
click at [846, 488] on span "Download Excel (1)" at bounding box center [860, 486] width 85 height 13
click at [468, 489] on icon "button" at bounding box center [473, 487] width 11 height 9
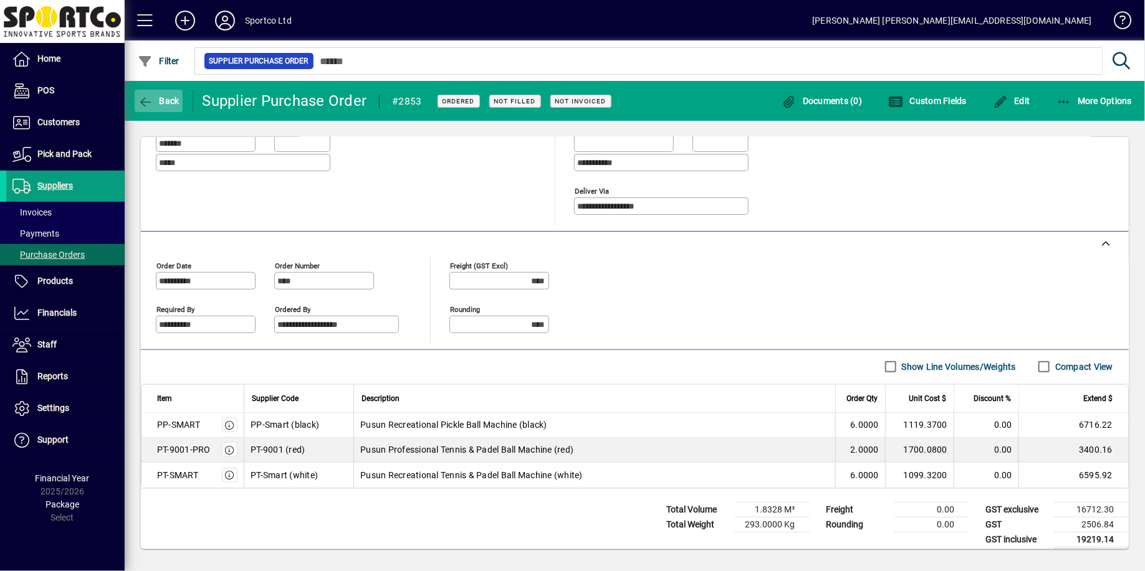
click at [145, 102] on icon "button" at bounding box center [146, 102] width 16 height 12
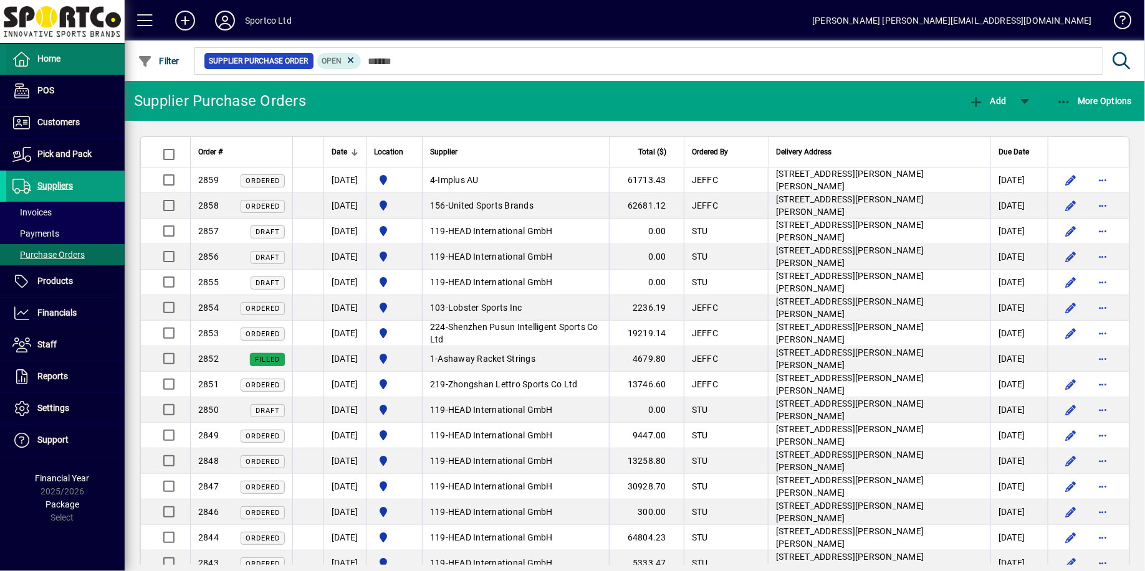
click at [42, 59] on span "Home" at bounding box center [48, 59] width 23 height 10
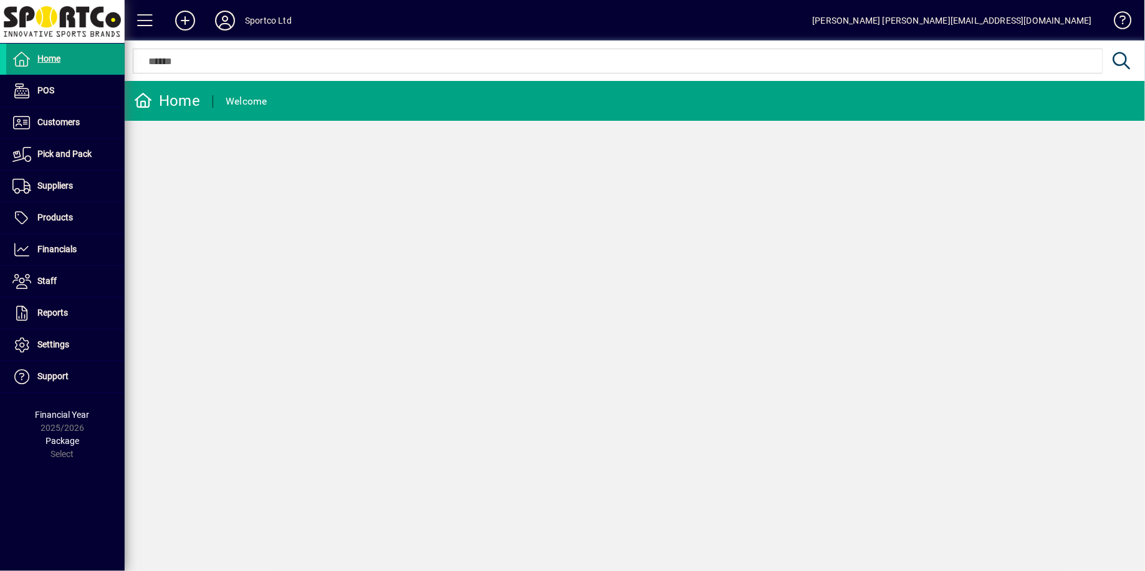
click at [224, 16] on icon at bounding box center [224, 21] width 25 height 20
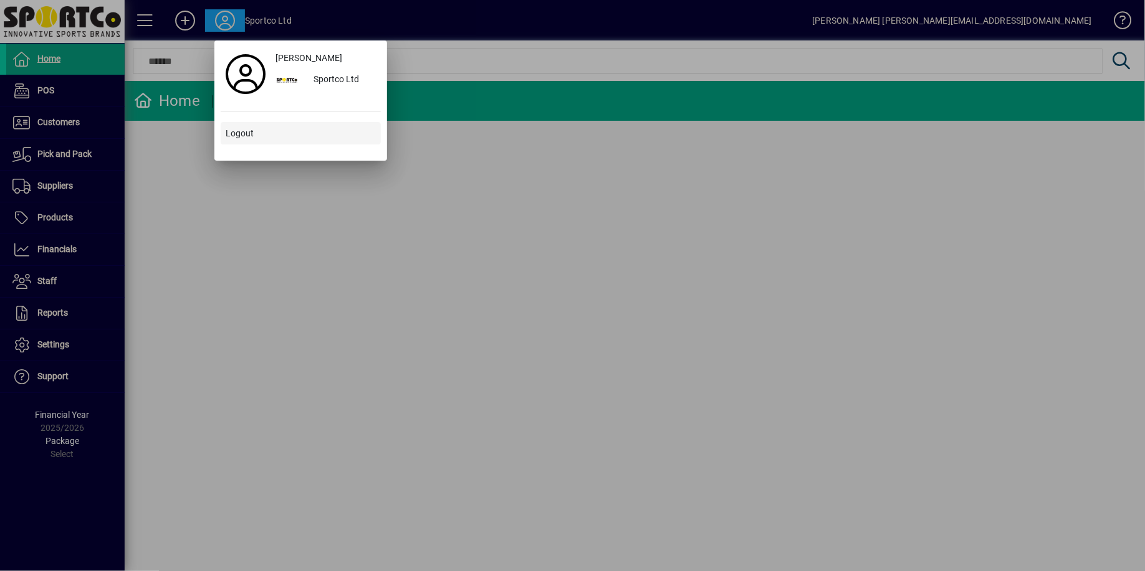
click at [247, 131] on span "Logout" at bounding box center [240, 133] width 28 height 13
